Goal: Communication & Community: Answer question/provide support

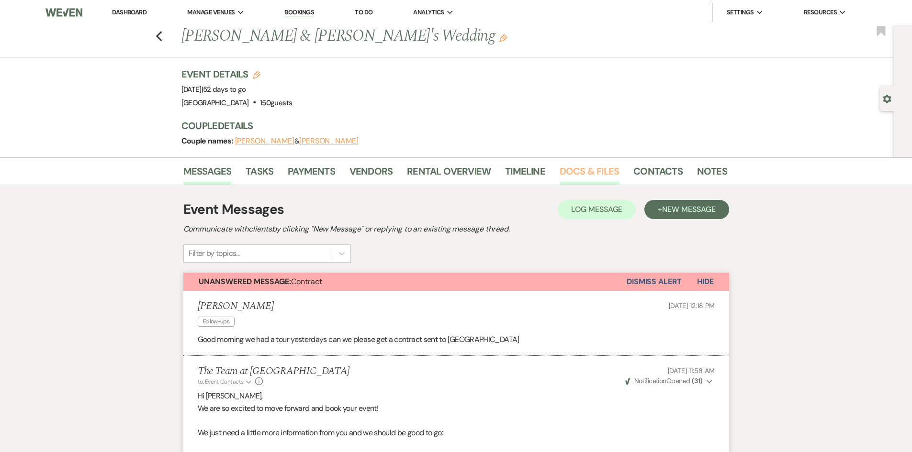
click at [601, 169] on link "Docs & Files" at bounding box center [589, 174] width 59 height 21
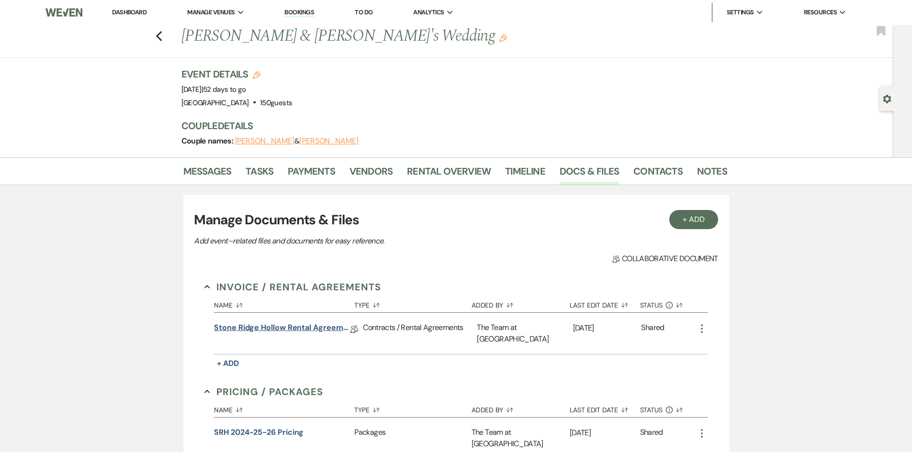
click at [270, 326] on link "Stone Ridge Hollow Rental Agreement- Weddings" at bounding box center [282, 329] width 136 height 15
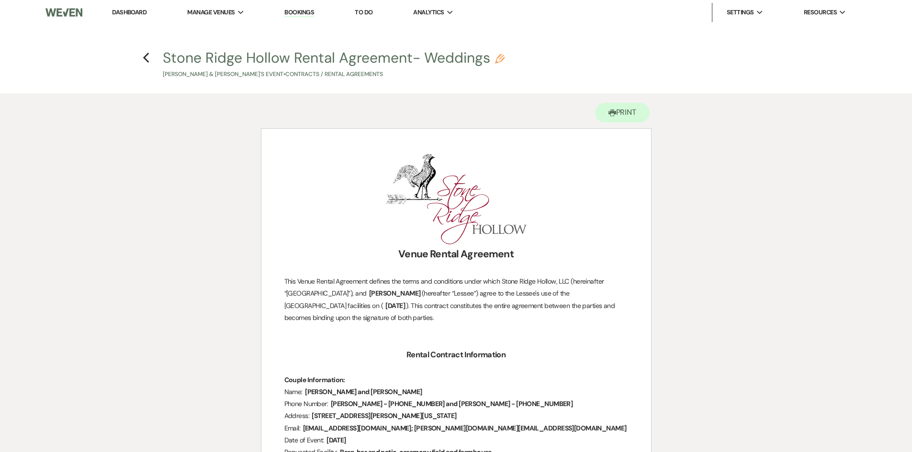
click at [137, 9] on link "Dashboard" at bounding box center [129, 12] width 34 height 8
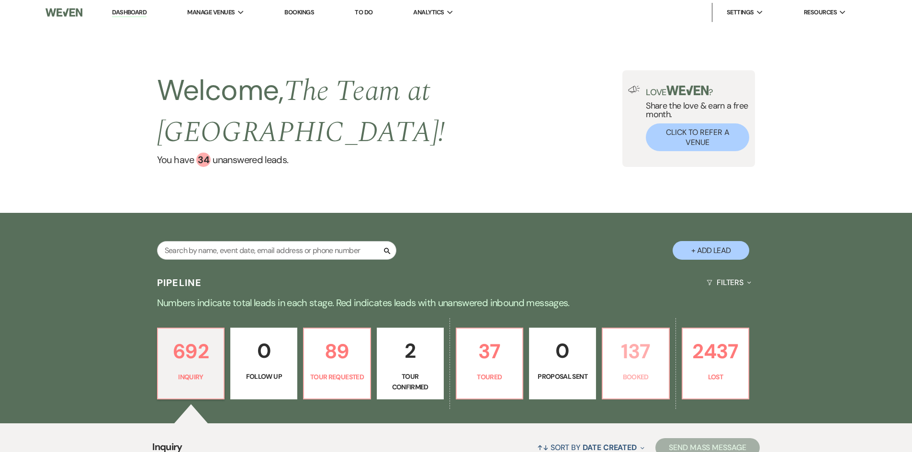
click at [639, 362] on p "137" at bounding box center [635, 352] width 55 height 32
click at [638, 75] on div "Love ? Share the love & earn a free month. Click to Refer a Venue" at bounding box center [688, 118] width 133 height 97
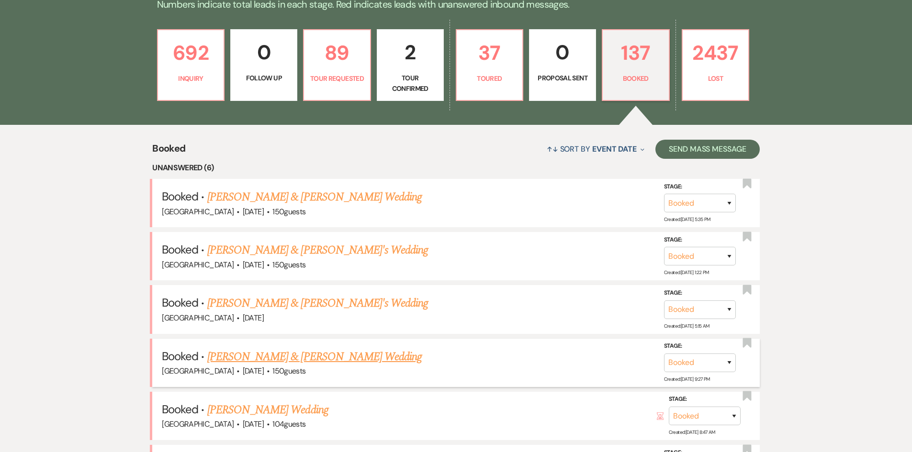
scroll to position [383, 0]
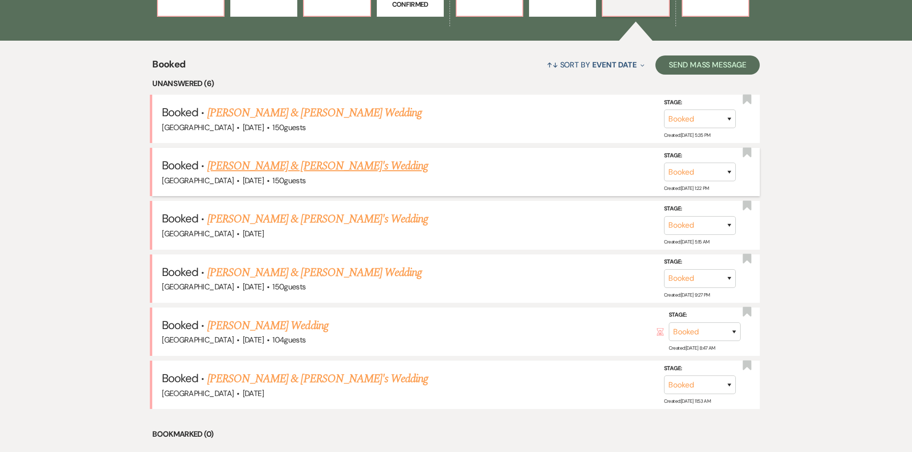
click at [257, 162] on link "Jon & Luann's Wedding" at bounding box center [317, 165] width 221 height 17
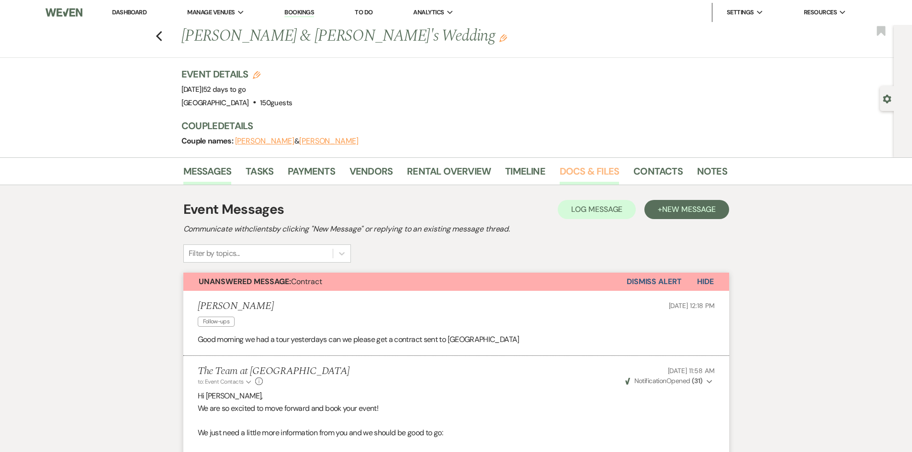
click at [583, 169] on link "Docs & Files" at bounding box center [589, 174] width 59 height 21
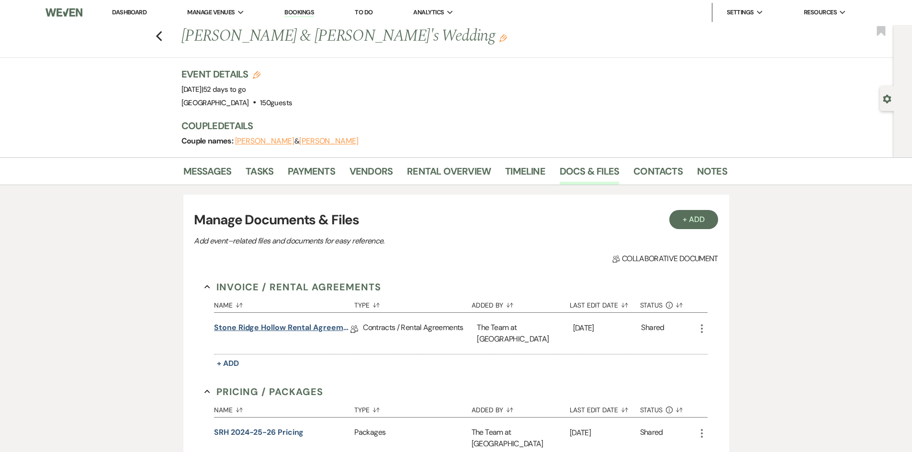
click at [265, 326] on link "Stone Ridge Hollow Rental Agreement- Weddings" at bounding box center [282, 329] width 136 height 15
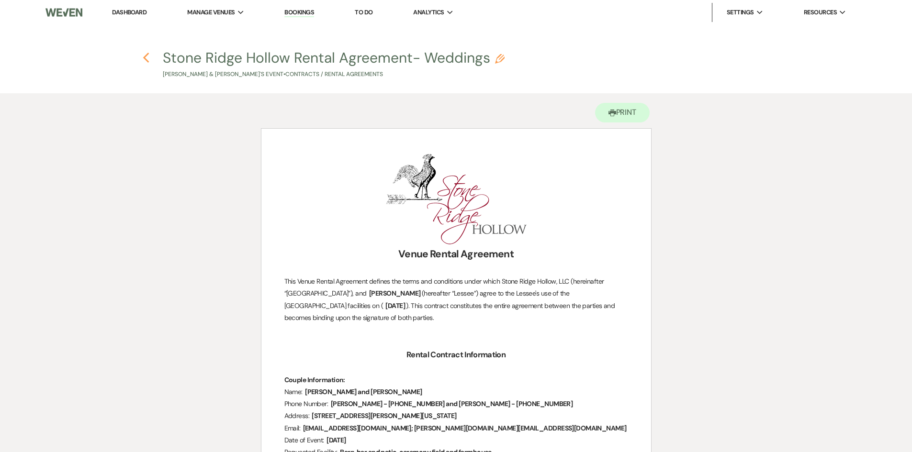
click at [147, 56] on icon "Previous" at bounding box center [146, 57] width 7 height 11
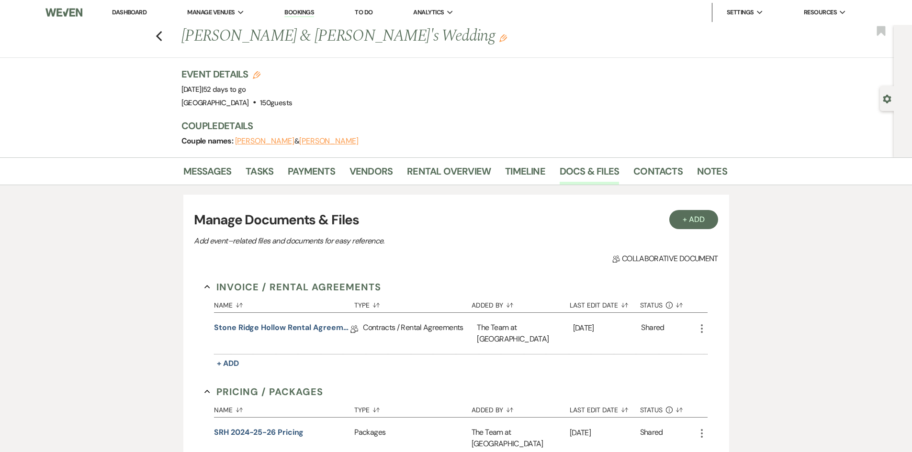
click at [248, 141] on button "Jon" at bounding box center [264, 141] width 59 height 8
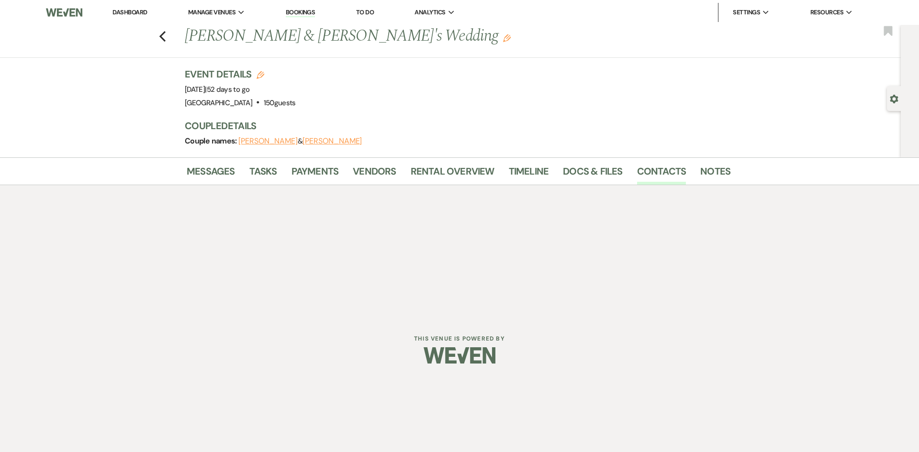
select select "1"
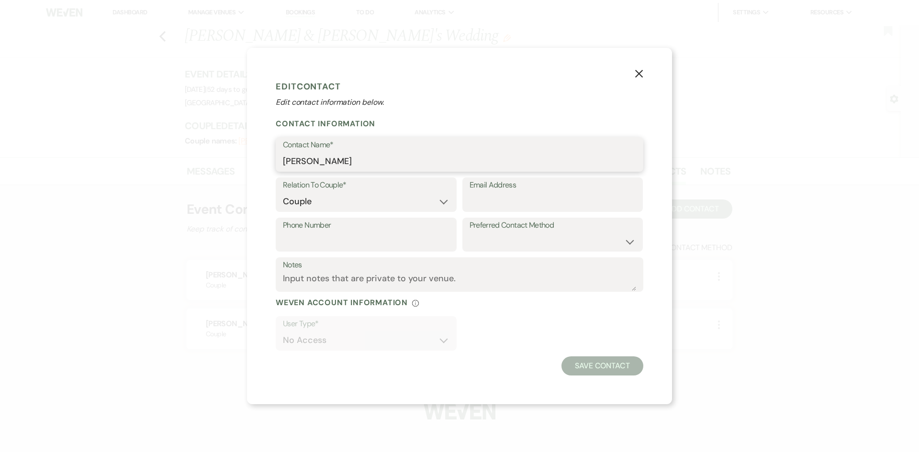
click at [369, 161] on input "Jon" at bounding box center [459, 161] width 353 height 19
type input "Jon Becker"
click at [597, 363] on button "Save Contact" at bounding box center [602, 366] width 82 height 19
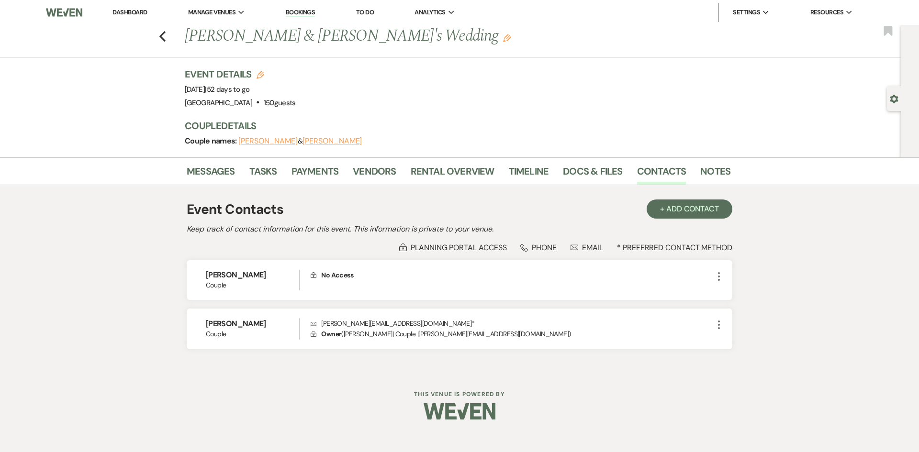
click at [303, 138] on button "Luann" at bounding box center [332, 141] width 59 height 8
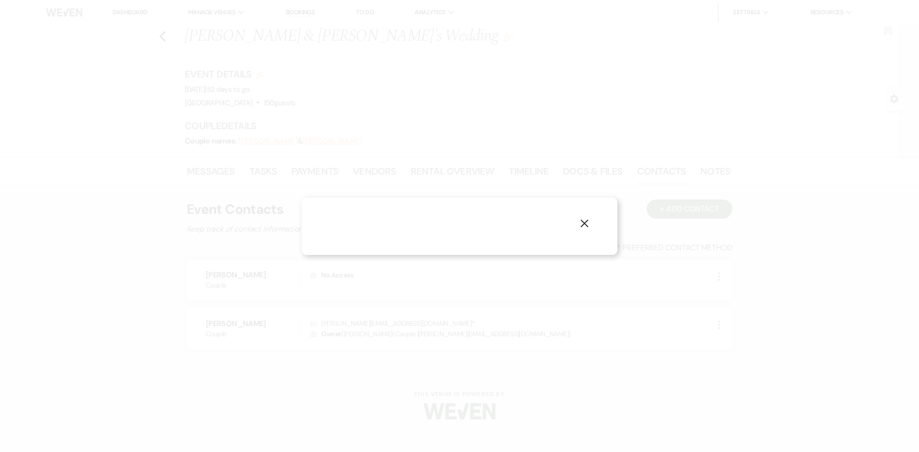
select select "1"
select select "email"
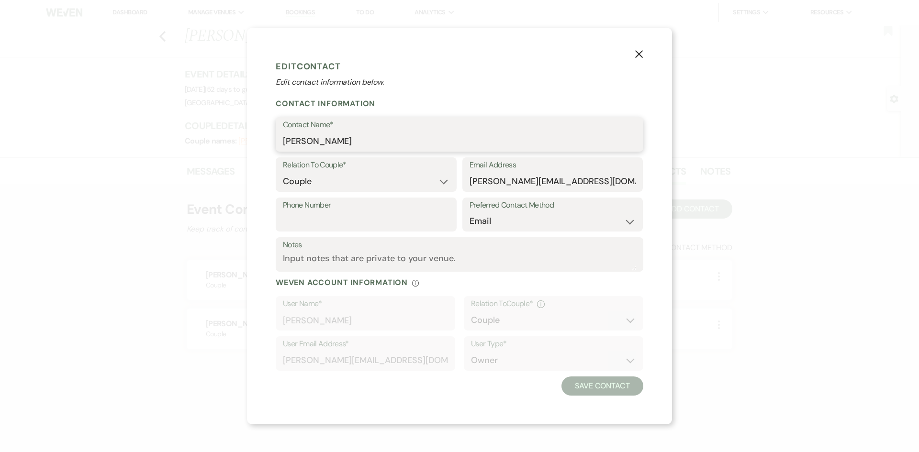
click at [318, 137] on input "Luann" at bounding box center [459, 141] width 353 height 19
type input "Luann Blake"
click at [603, 385] on button "Save Contact" at bounding box center [602, 386] width 82 height 19
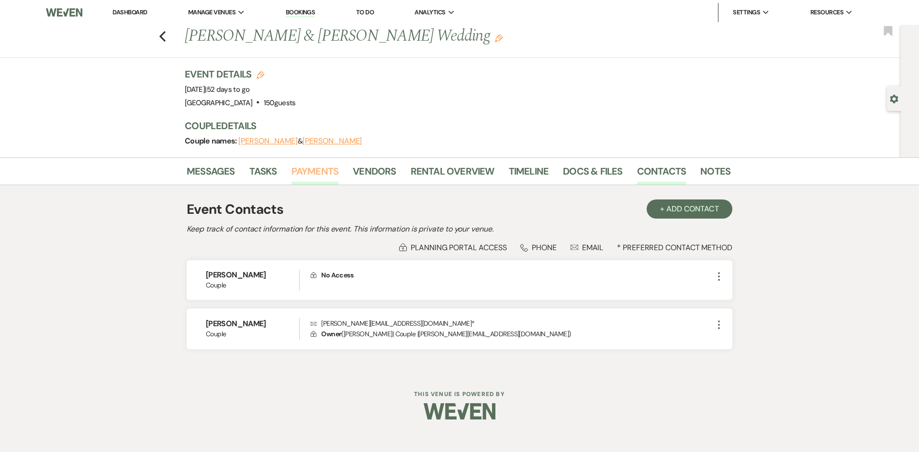
click at [325, 169] on link "Payments" at bounding box center [315, 174] width 47 height 21
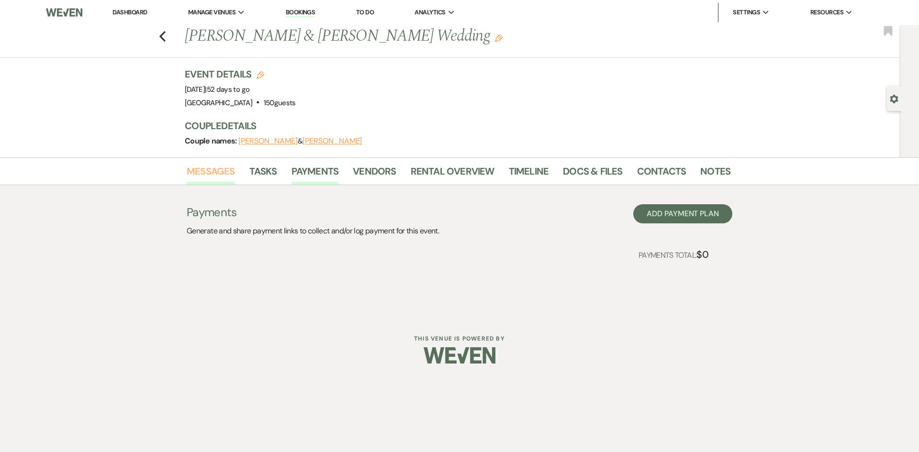
click at [217, 168] on link "Messages" at bounding box center [211, 174] width 48 height 21
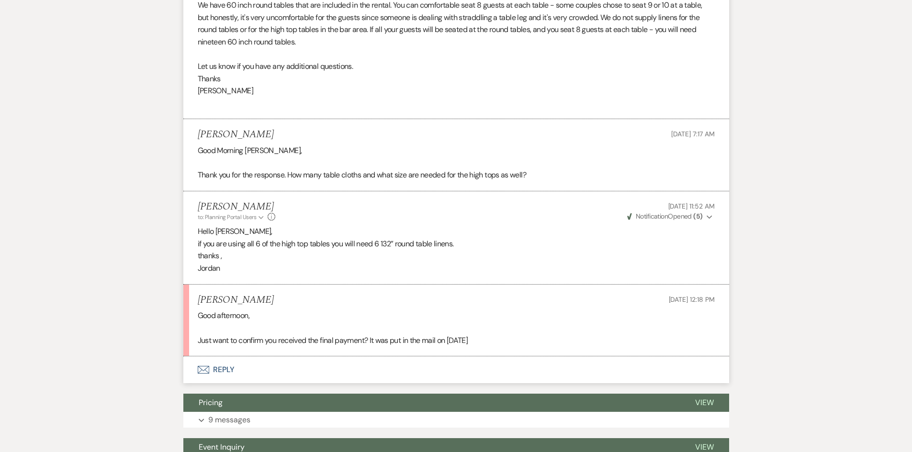
scroll to position [3569, 0]
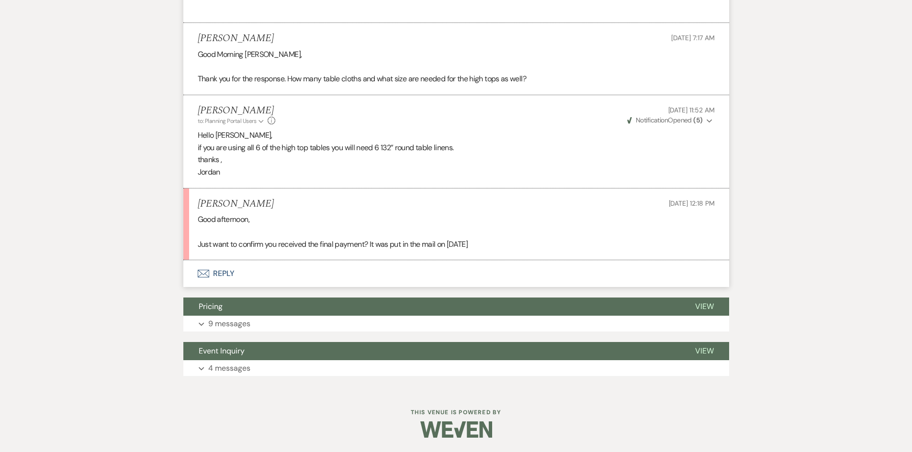
click at [218, 272] on button "Envelope Reply" at bounding box center [456, 273] width 546 height 27
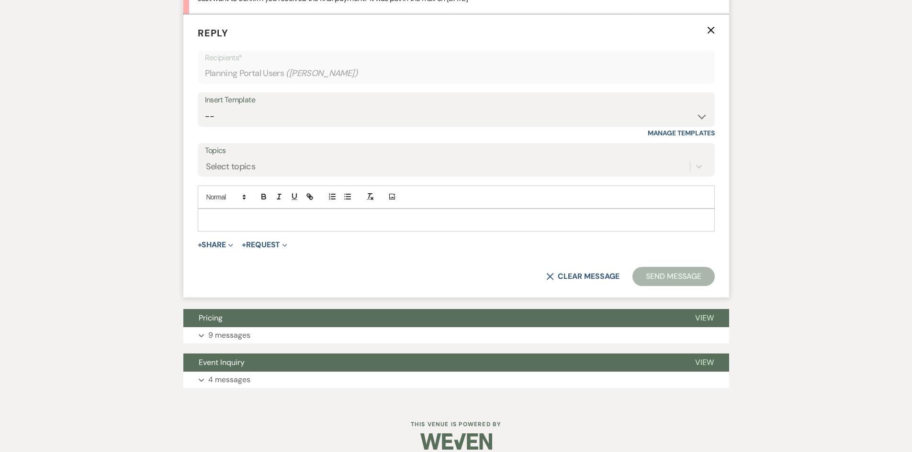
scroll to position [3809, 0]
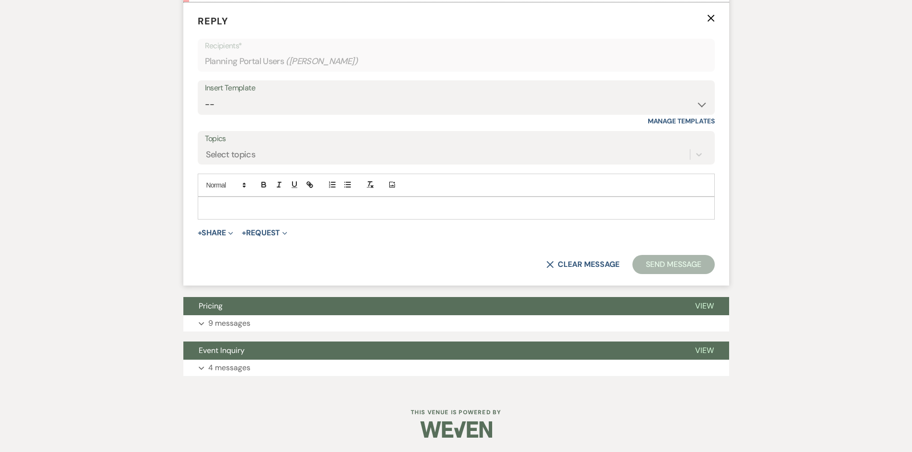
click at [214, 213] on p at bounding box center [456, 208] width 502 height 11
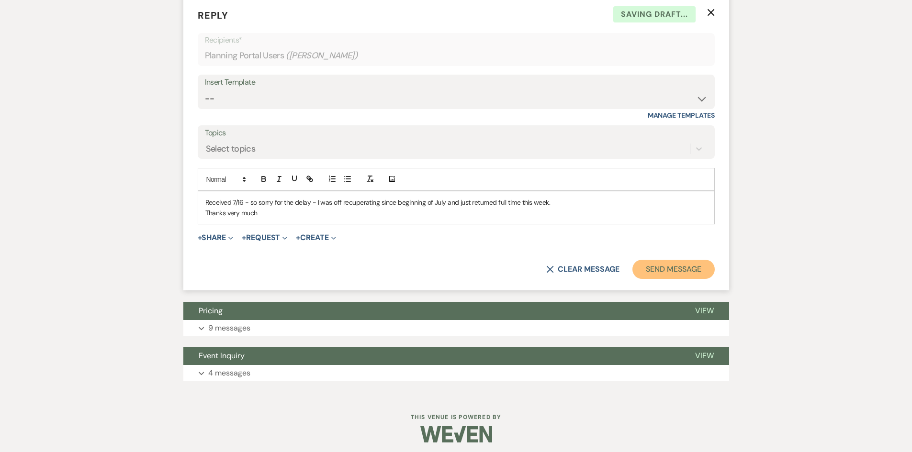
click at [670, 279] on button "Send Message" at bounding box center [673, 269] width 82 height 19
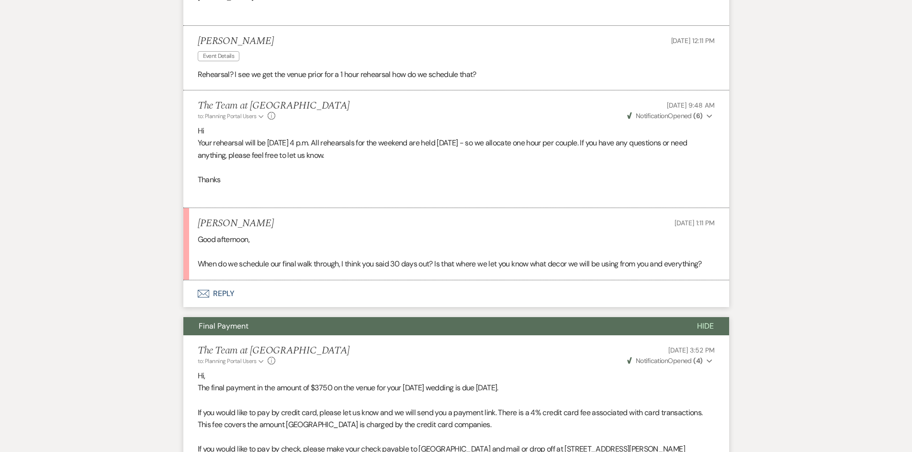
scroll to position [2605, 0]
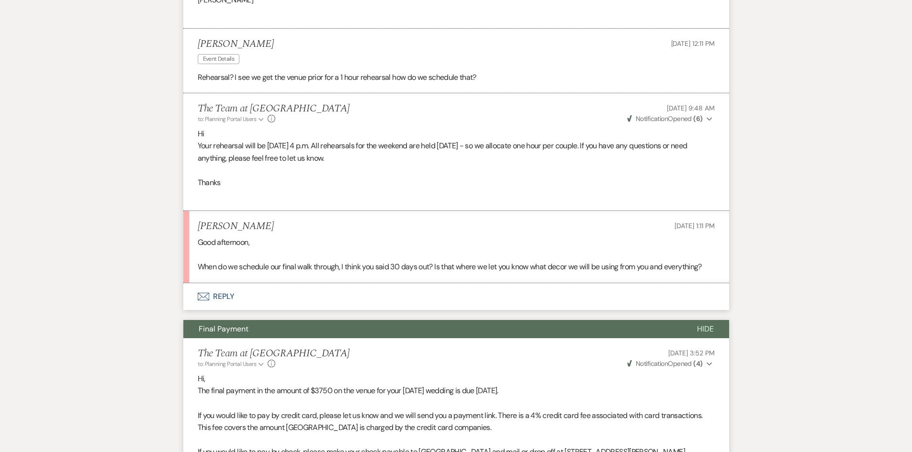
click at [224, 305] on button "Envelope Reply" at bounding box center [456, 296] width 546 height 27
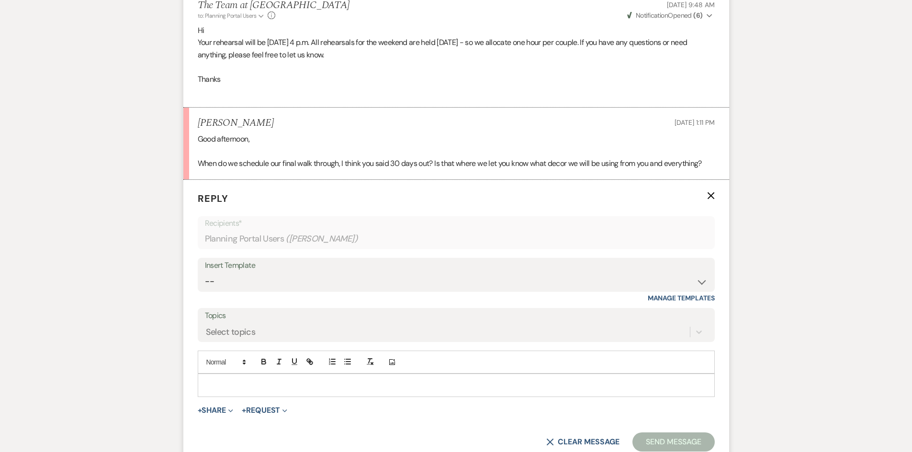
scroll to position [2844, 0]
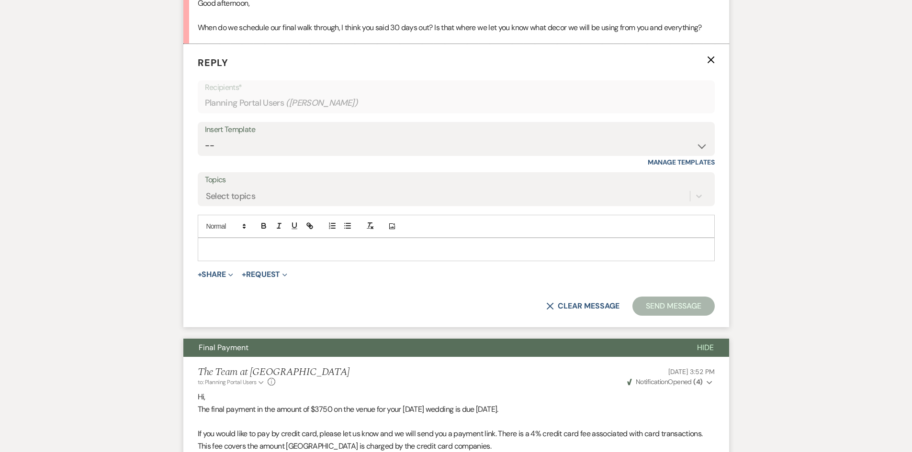
click at [203, 260] on div at bounding box center [456, 249] width 516 height 22
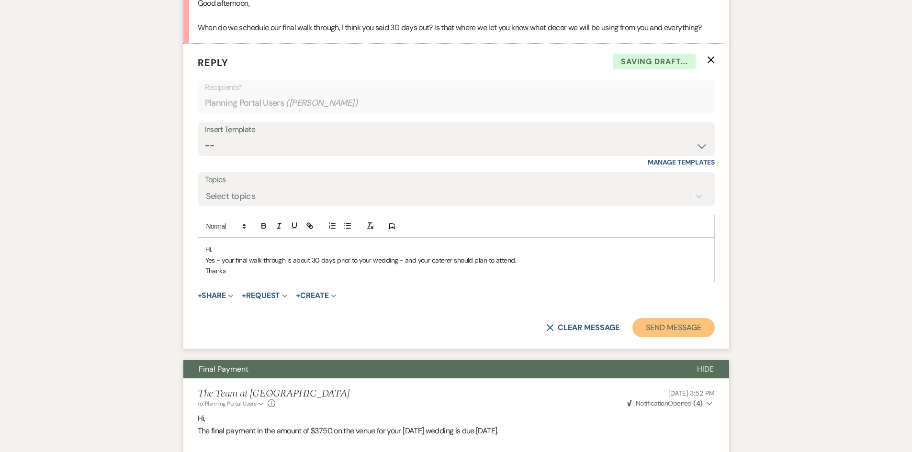
click at [667, 337] on button "Send Message" at bounding box center [673, 327] width 82 height 19
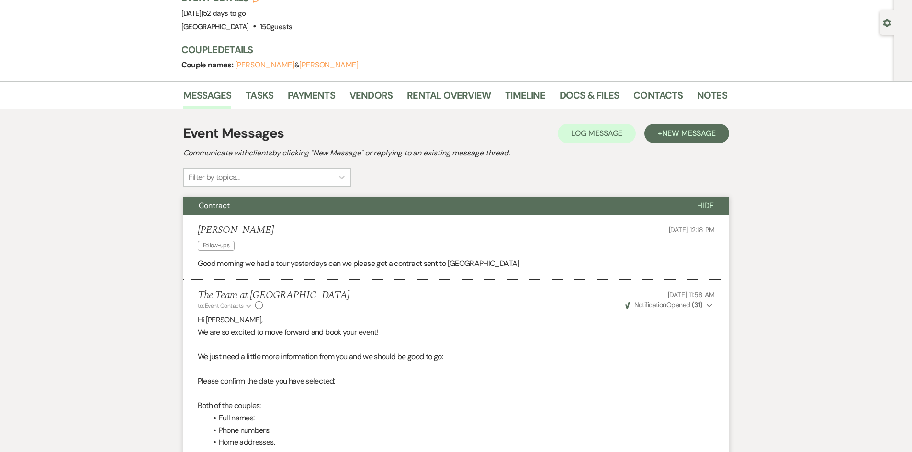
scroll to position [0, 0]
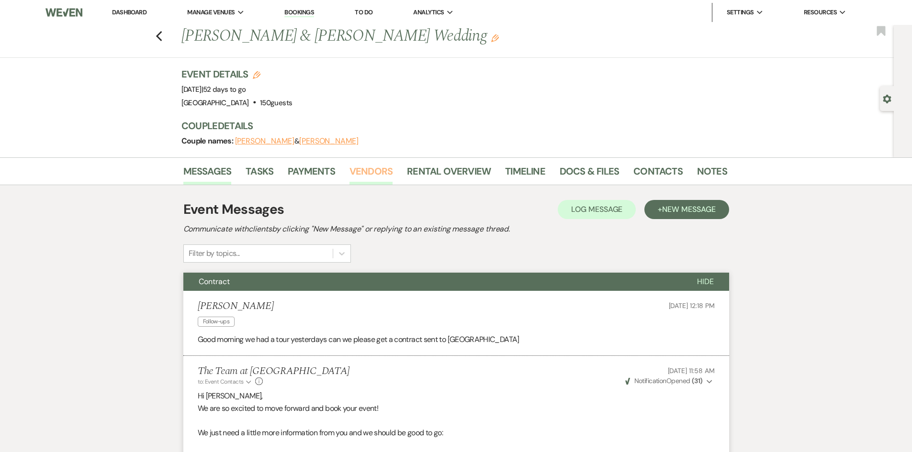
click at [372, 169] on link "Vendors" at bounding box center [370, 174] width 43 height 21
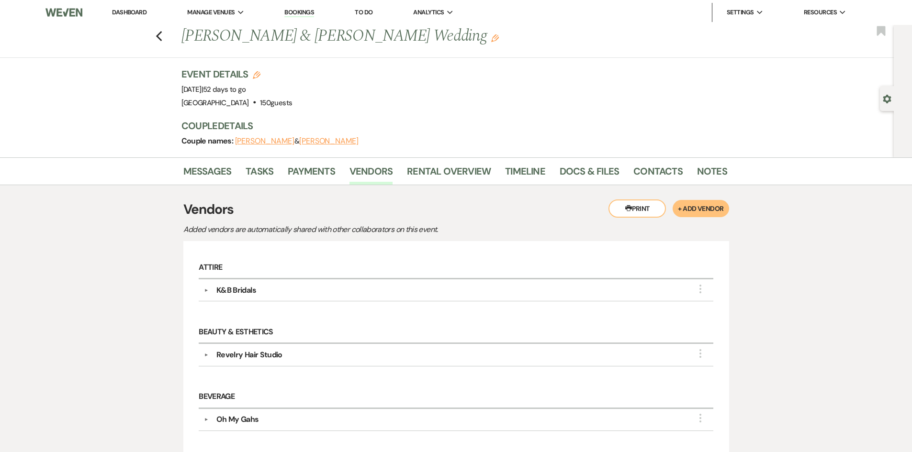
click at [126, 9] on link "Dashboard" at bounding box center [129, 12] width 34 height 8
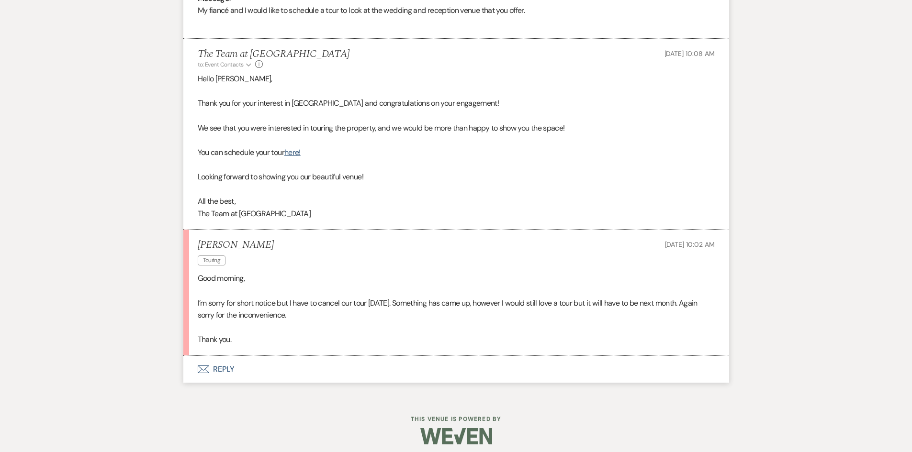
scroll to position [517, 0]
click at [222, 369] on button "Envelope Reply" at bounding box center [456, 370] width 546 height 27
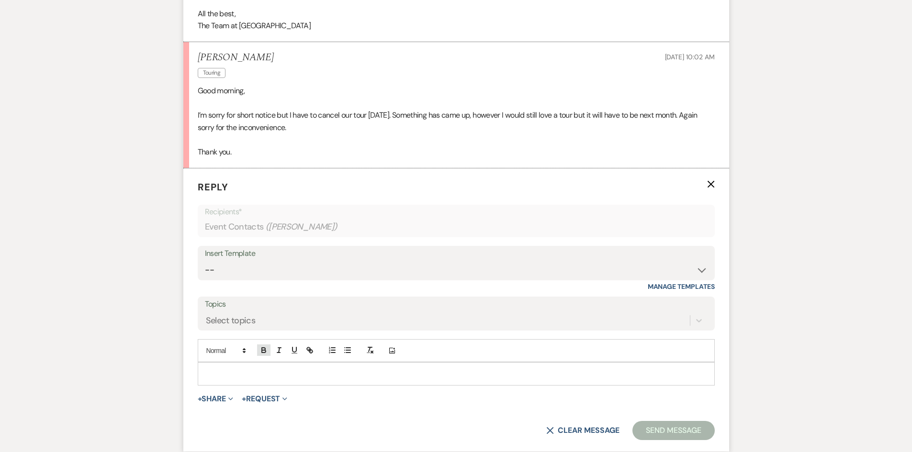
scroll to position [709, 0]
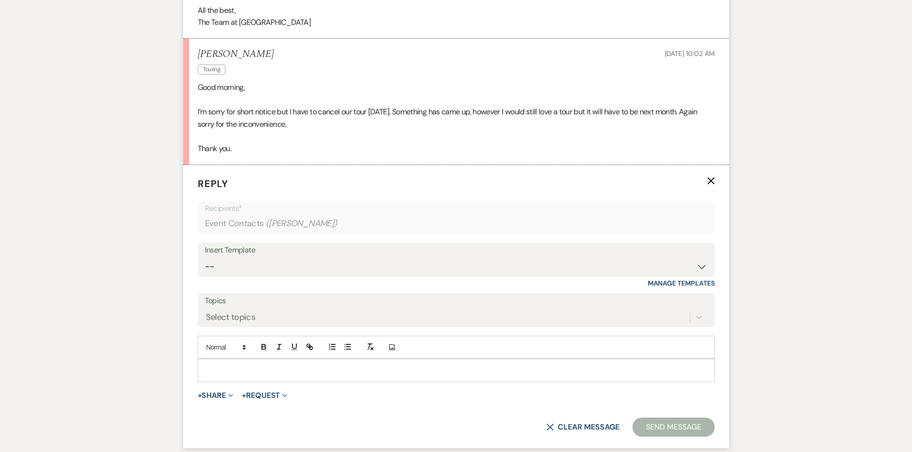
click at [209, 364] on div at bounding box center [456, 370] width 516 height 22
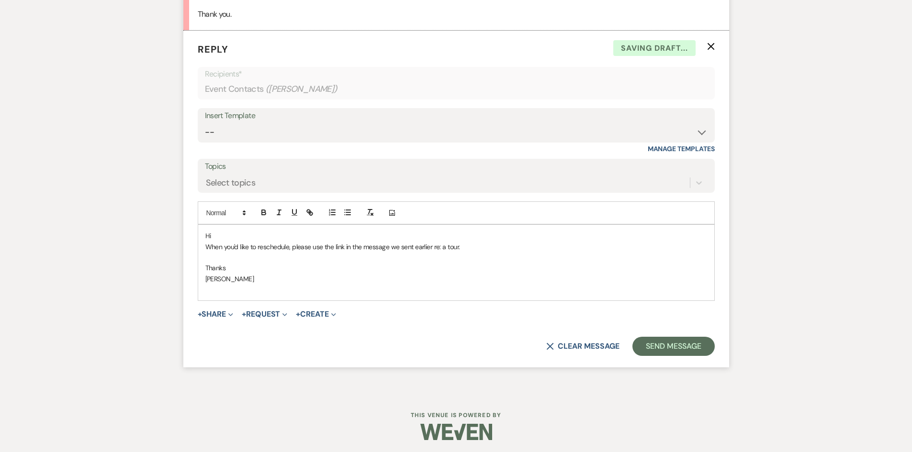
scroll to position [846, 0]
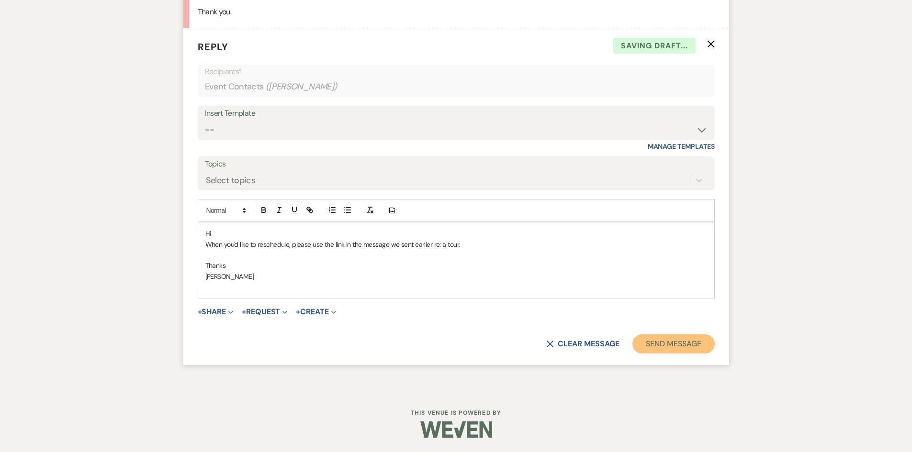
click at [666, 348] on button "Send Message" at bounding box center [673, 344] width 82 height 19
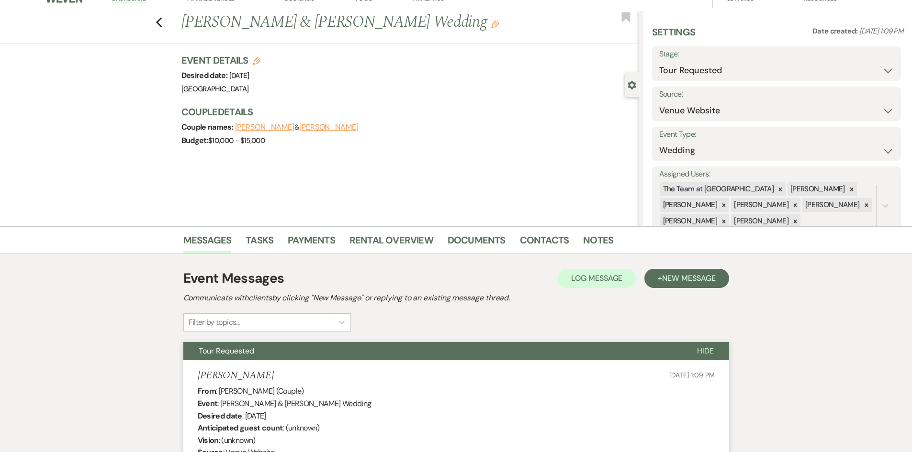
scroll to position [0, 0]
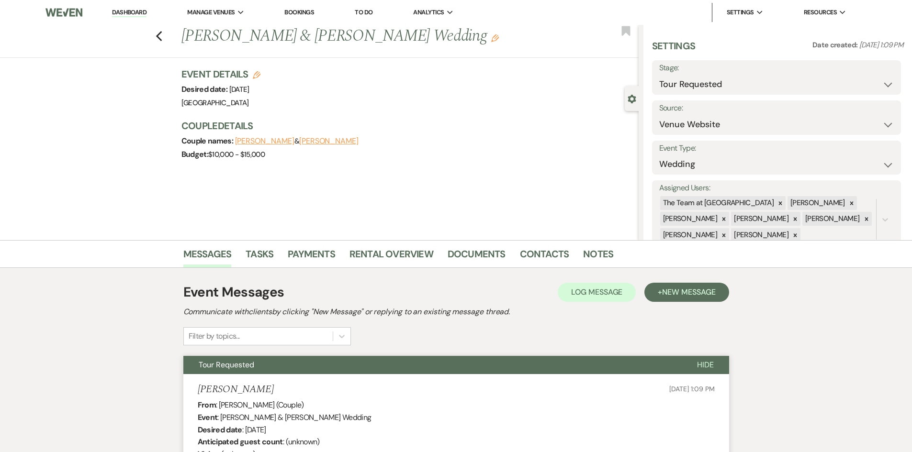
click at [117, 12] on link "Dashboard" at bounding box center [129, 12] width 34 height 9
